Goal: Transaction & Acquisition: Purchase product/service

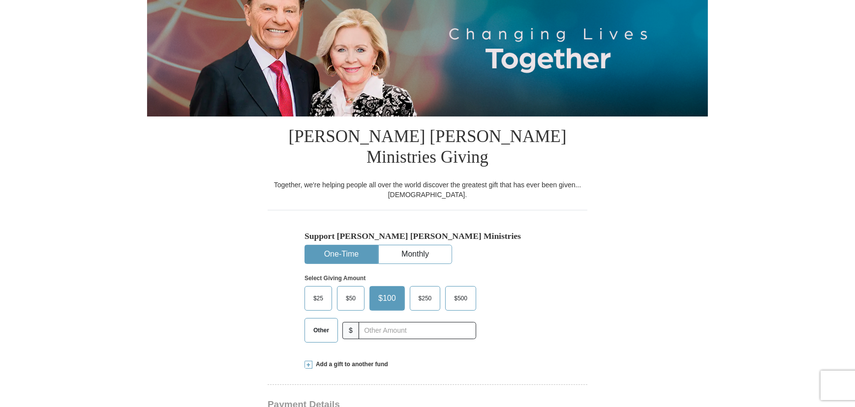
scroll to position [134, 0]
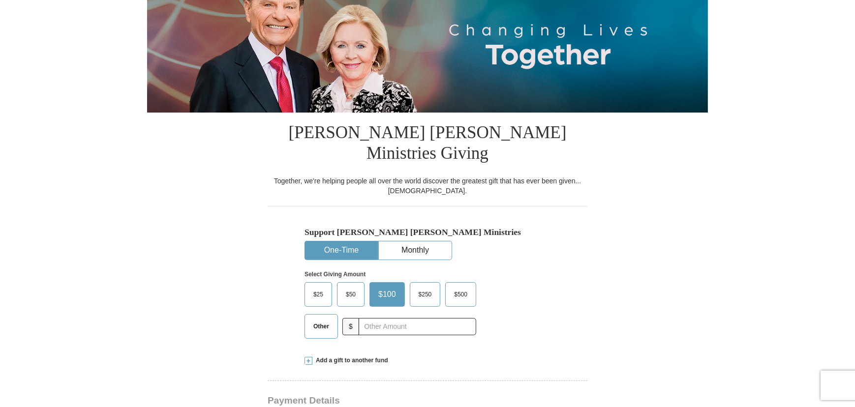
click at [315, 319] on span "Other" at bounding box center [322, 326] width 26 height 15
click at [0, 0] on input "Other" at bounding box center [0, 0] width 0 height 0
click at [368, 318] on input "text" at bounding box center [417, 326] width 109 height 17
type input "58.00"
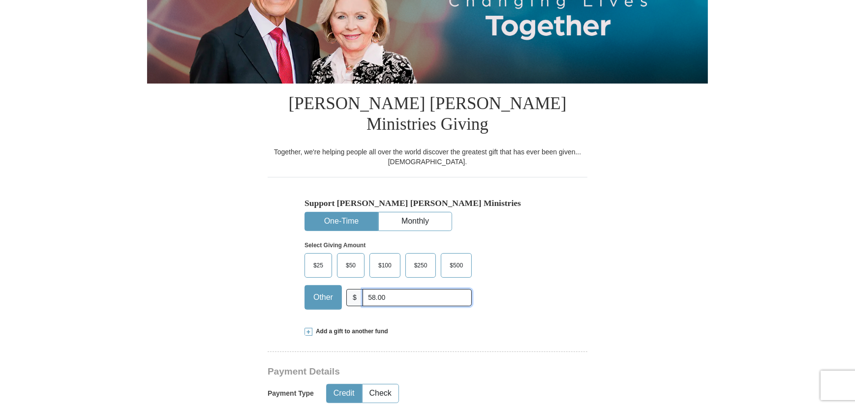
scroll to position [179, 0]
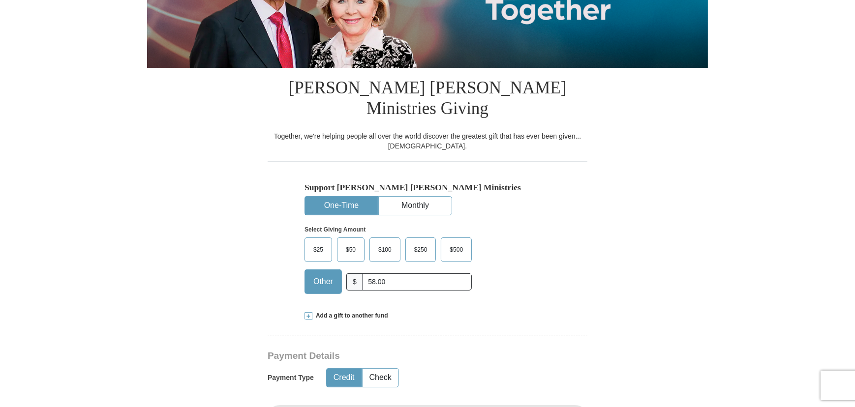
drag, startPoint x: 305, startPoint y: 294, endPoint x: 321, endPoint y: 296, distance: 16.4
click at [305, 312] on span at bounding box center [309, 316] width 8 height 8
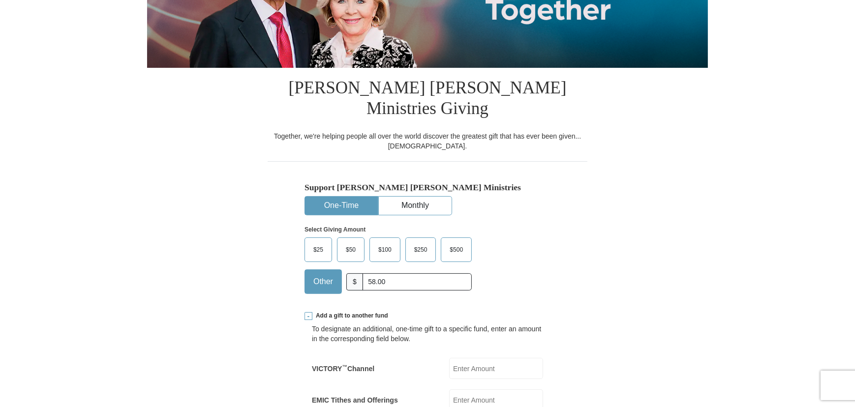
click at [310, 312] on span at bounding box center [309, 316] width 8 height 8
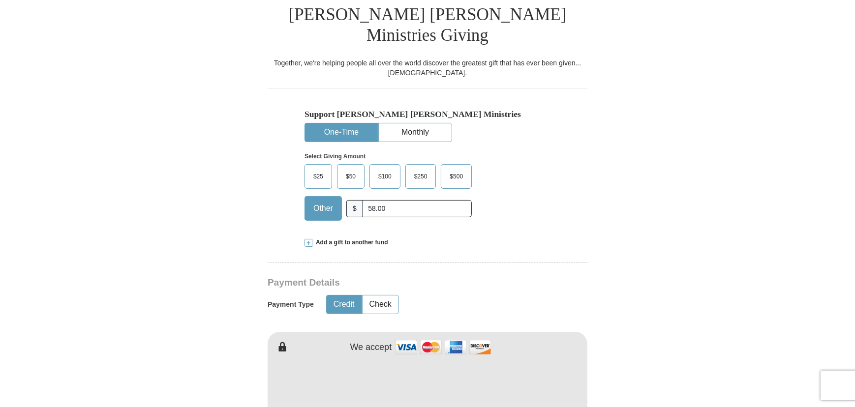
scroll to position [268, 0]
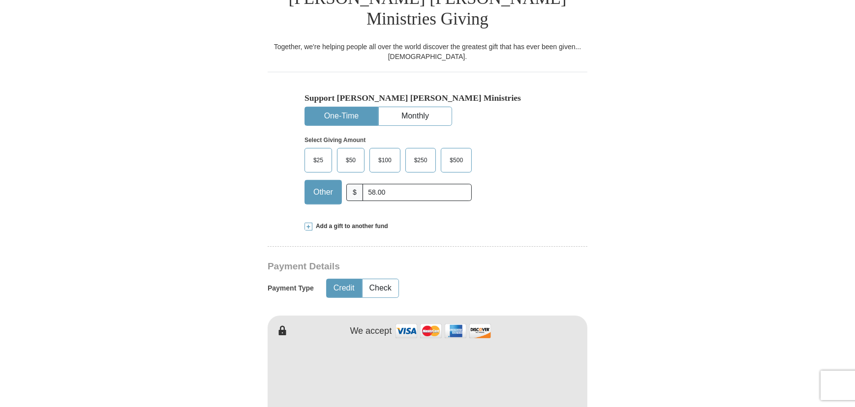
type input "Ly"
type input "[PERSON_NAME]"
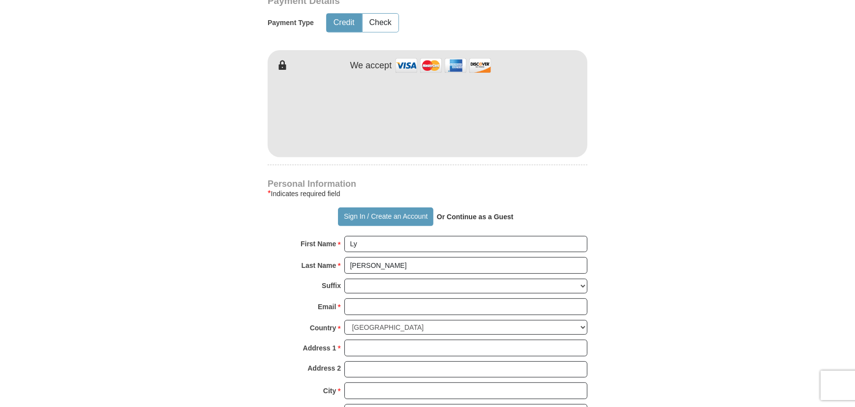
scroll to position [536, 0]
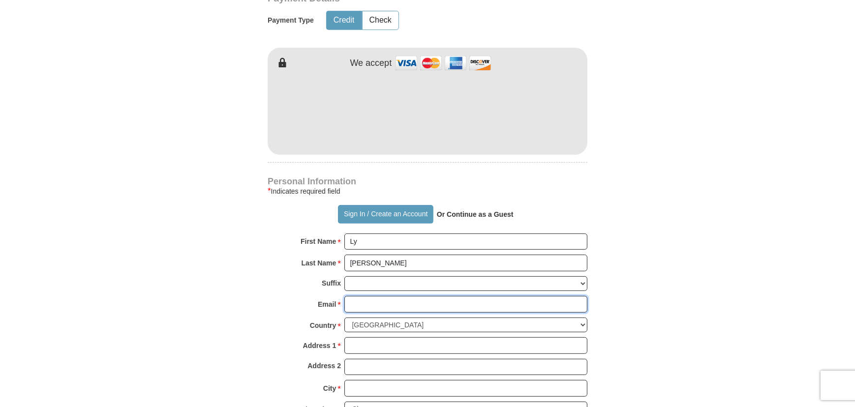
click at [351, 296] on input "Email *" at bounding box center [465, 304] width 243 height 17
type input "[EMAIL_ADDRESS][DOMAIN_NAME]"
type input "[STREET_ADDRESS]"
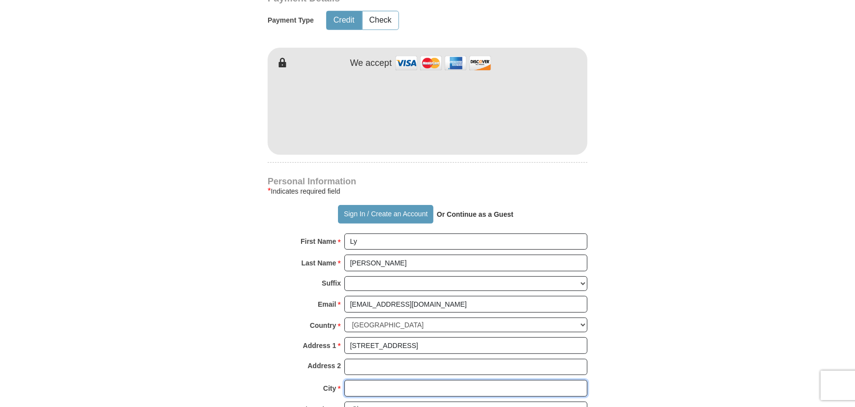
type input "Prince [PERSON_NAME]"
select select "VA"
type input "23875-3204"
type input "8047324643"
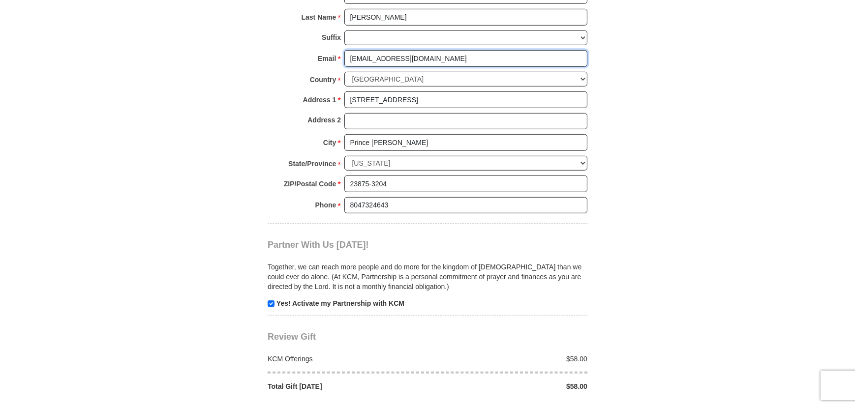
scroll to position [805, 0]
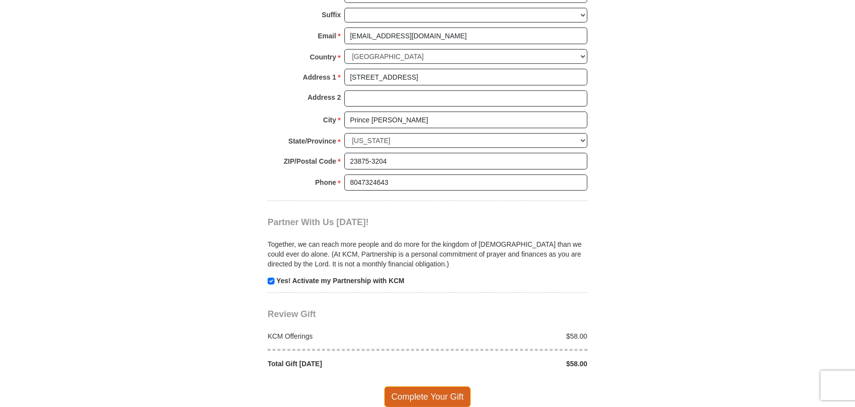
click at [428, 387] on span "Complete Your Gift" at bounding box center [427, 397] width 87 height 21
